Goal: Task Accomplishment & Management: Use online tool/utility

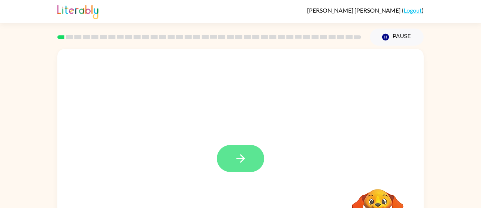
click at [243, 160] on icon "button" at bounding box center [240, 158] width 9 height 9
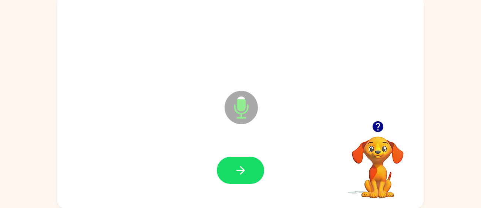
scroll to position [52, 0]
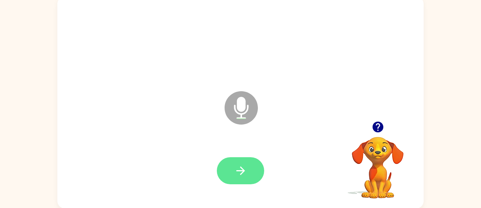
click at [243, 168] on icon "button" at bounding box center [240, 170] width 13 height 13
click at [229, 176] on button "button" at bounding box center [240, 170] width 47 height 27
click at [241, 161] on button "button" at bounding box center [240, 170] width 47 height 27
click at [228, 172] on button "button" at bounding box center [240, 170] width 47 height 27
click at [247, 168] on icon "button" at bounding box center [240, 170] width 13 height 13
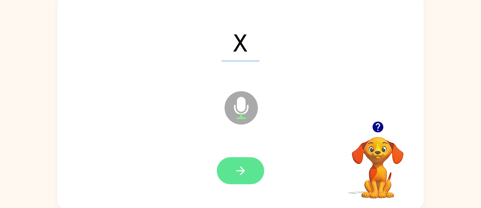
click at [244, 169] on icon "button" at bounding box center [240, 170] width 13 height 13
click at [246, 178] on button "button" at bounding box center [240, 170] width 47 height 27
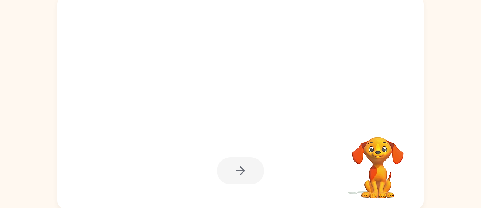
click at [240, 176] on div at bounding box center [240, 170] width 47 height 27
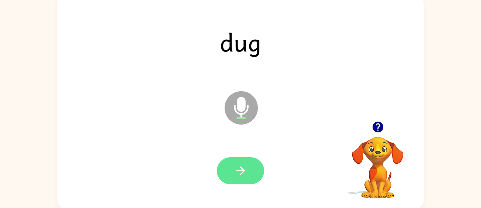
click at [233, 167] on button "button" at bounding box center [240, 170] width 47 height 27
click at [248, 173] on button "button" at bounding box center [240, 170] width 47 height 27
click at [246, 176] on icon "button" at bounding box center [240, 170] width 13 height 13
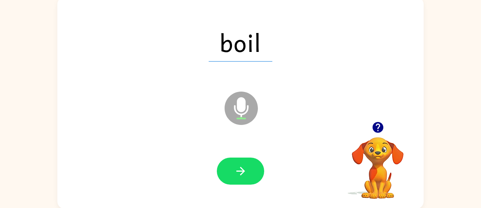
scroll to position [53, 0]
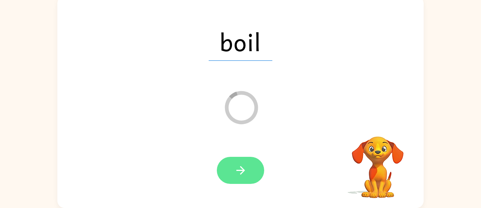
click at [255, 170] on button "button" at bounding box center [240, 170] width 47 height 27
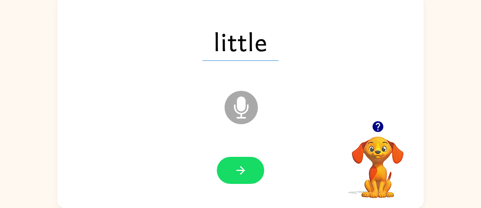
click at [0, 81] on div "little Microphone The Microphone is here when it is your turn to talk Your brow…" at bounding box center [240, 100] width 481 height 215
click at [1, 81] on div "little Microphone The Microphone is here when it is your turn to talk Your brow…" at bounding box center [240, 100] width 481 height 215
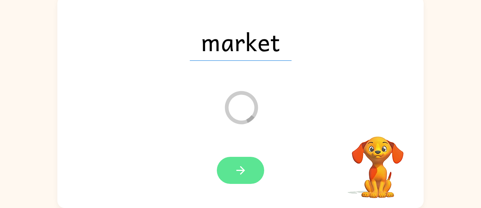
click at [240, 178] on button "button" at bounding box center [240, 170] width 47 height 27
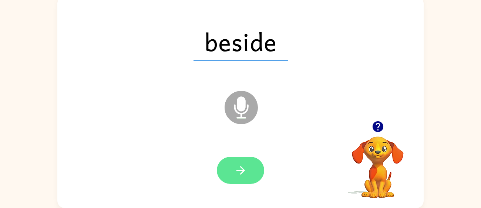
click at [238, 175] on icon "button" at bounding box center [240, 170] width 13 height 13
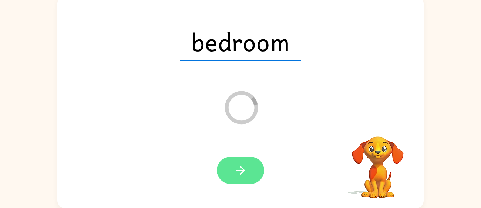
click at [251, 167] on button "button" at bounding box center [240, 170] width 47 height 27
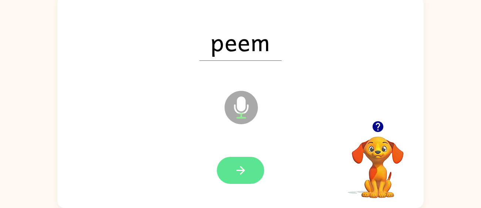
click at [239, 172] on icon "button" at bounding box center [240, 170] width 13 height 13
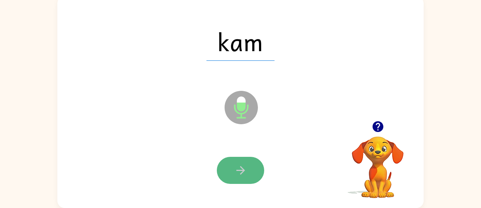
click at [245, 176] on button "button" at bounding box center [240, 170] width 47 height 27
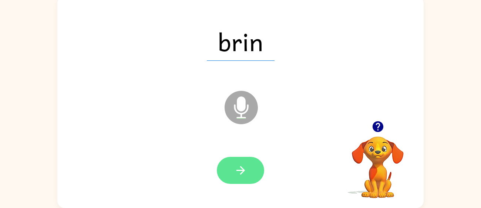
click at [250, 177] on button "button" at bounding box center [240, 170] width 47 height 27
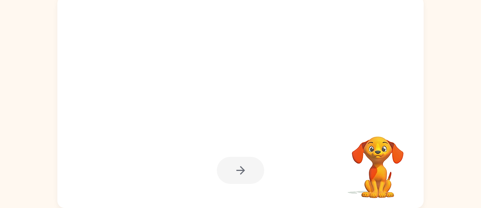
click at [252, 173] on div at bounding box center [240, 170] width 47 height 27
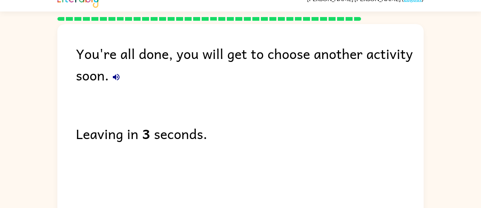
scroll to position [0, 0]
